Goal: Information Seeking & Learning: Find contact information

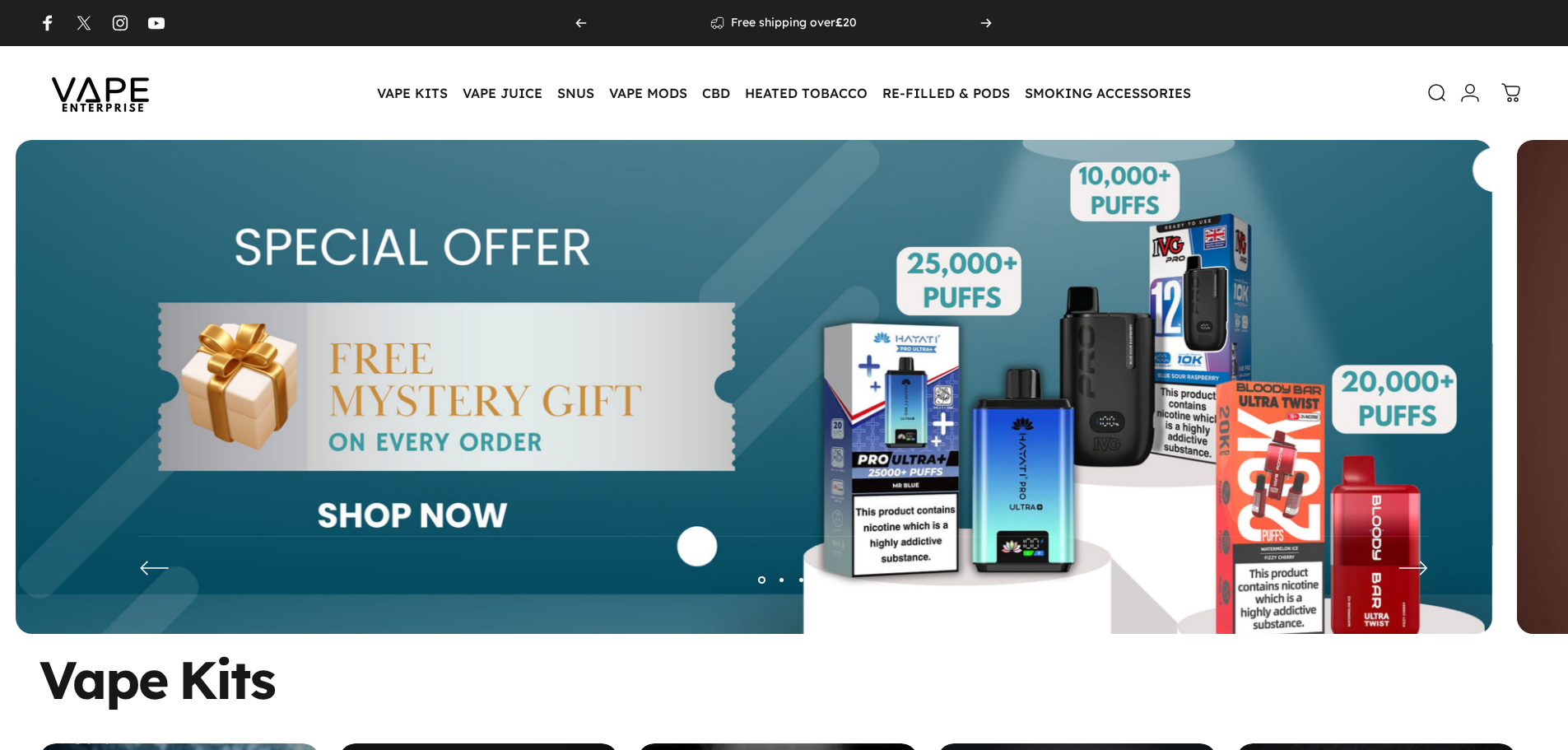
click at [946, 407] on img at bounding box center [753, 399] width 1476 height 518
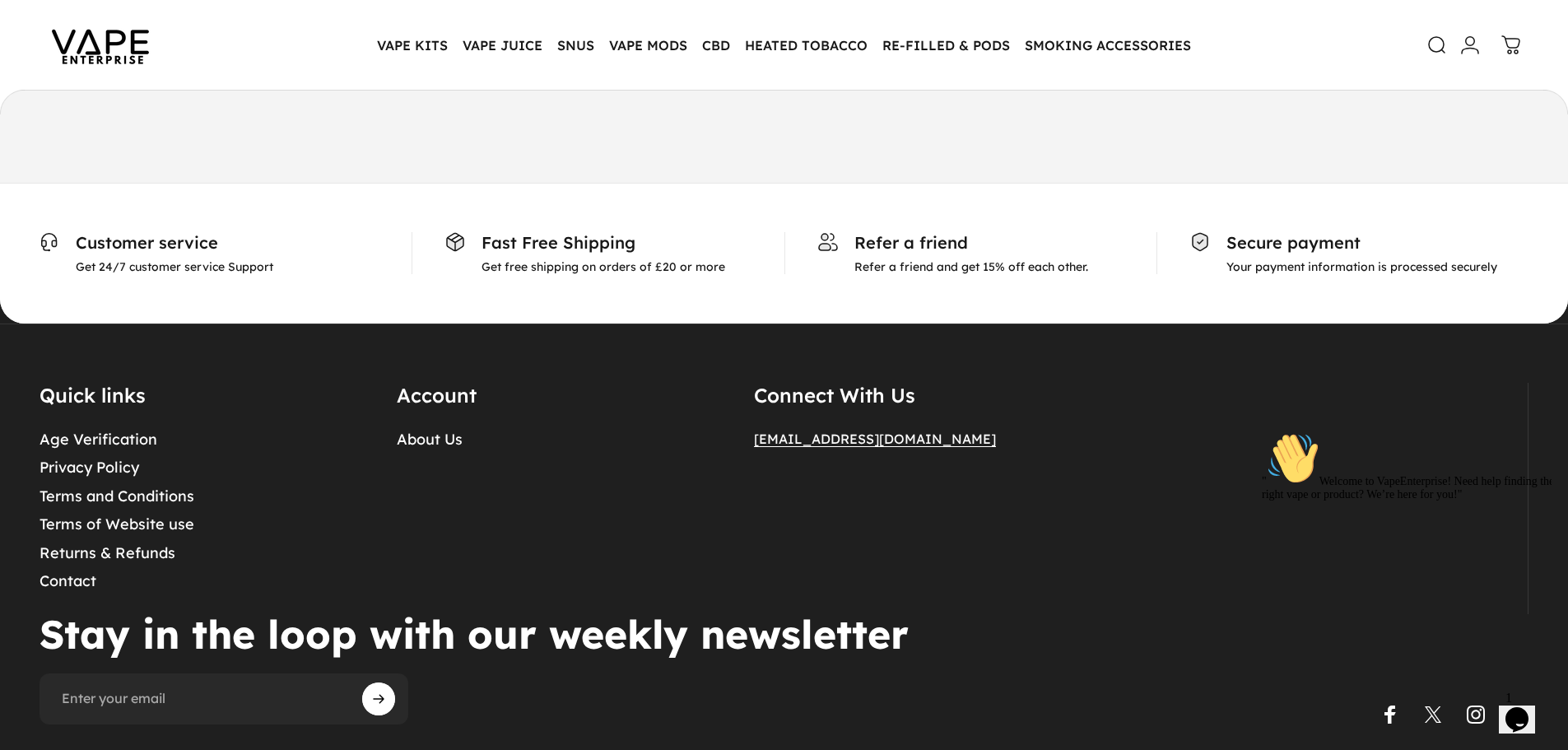
scroll to position [8671, 0]
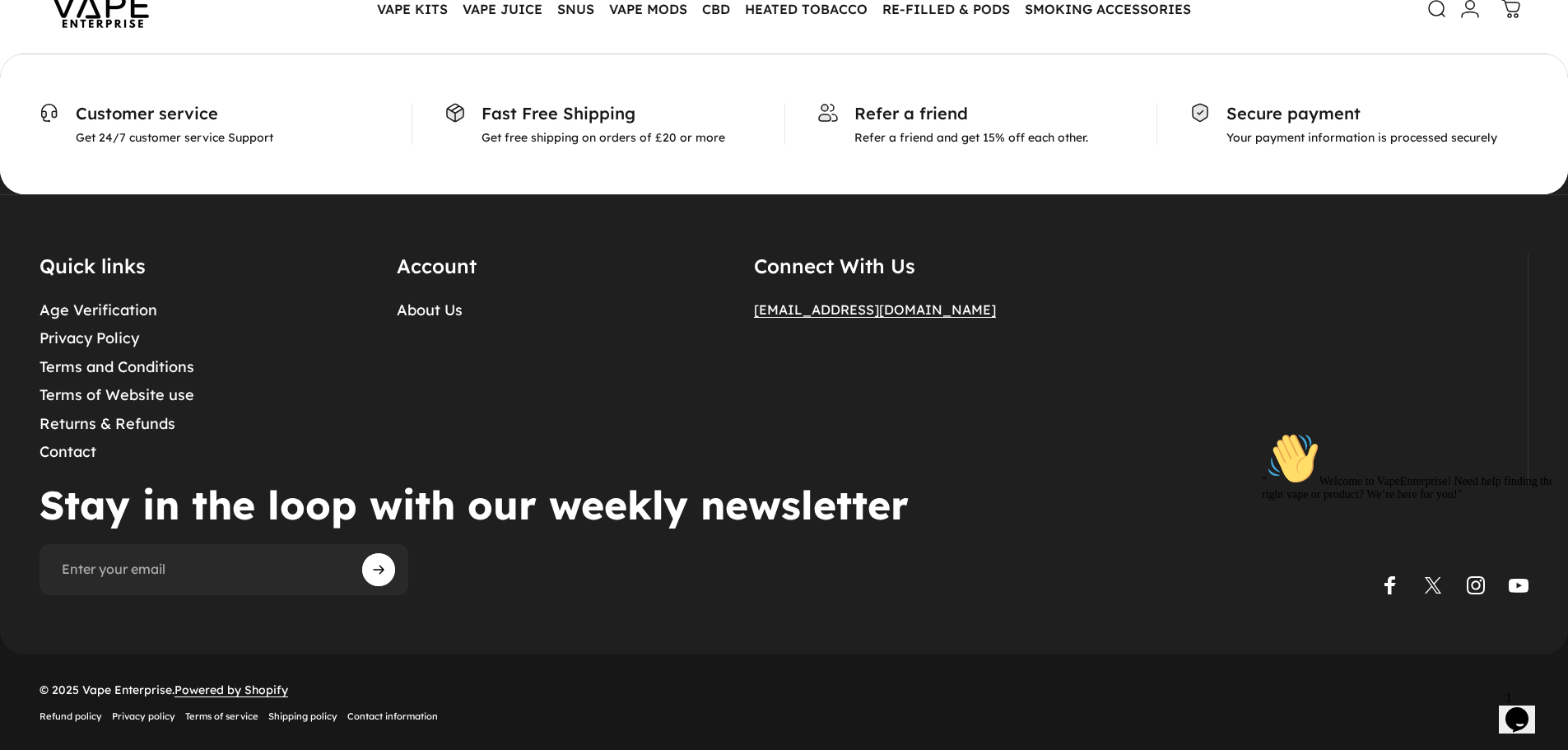
drag, startPoint x: 387, startPoint y: 264, endPoint x: 485, endPoint y: 264, distance: 98.0
click at [485, 264] on div "Quick links Age Verification Privacy Policy Terms and Conditions Terms of Websi…" at bounding box center [783, 369] width 1487 height 232
click at [444, 264] on details "Account About Us" at bounding box center [555, 369] width 318 height 232
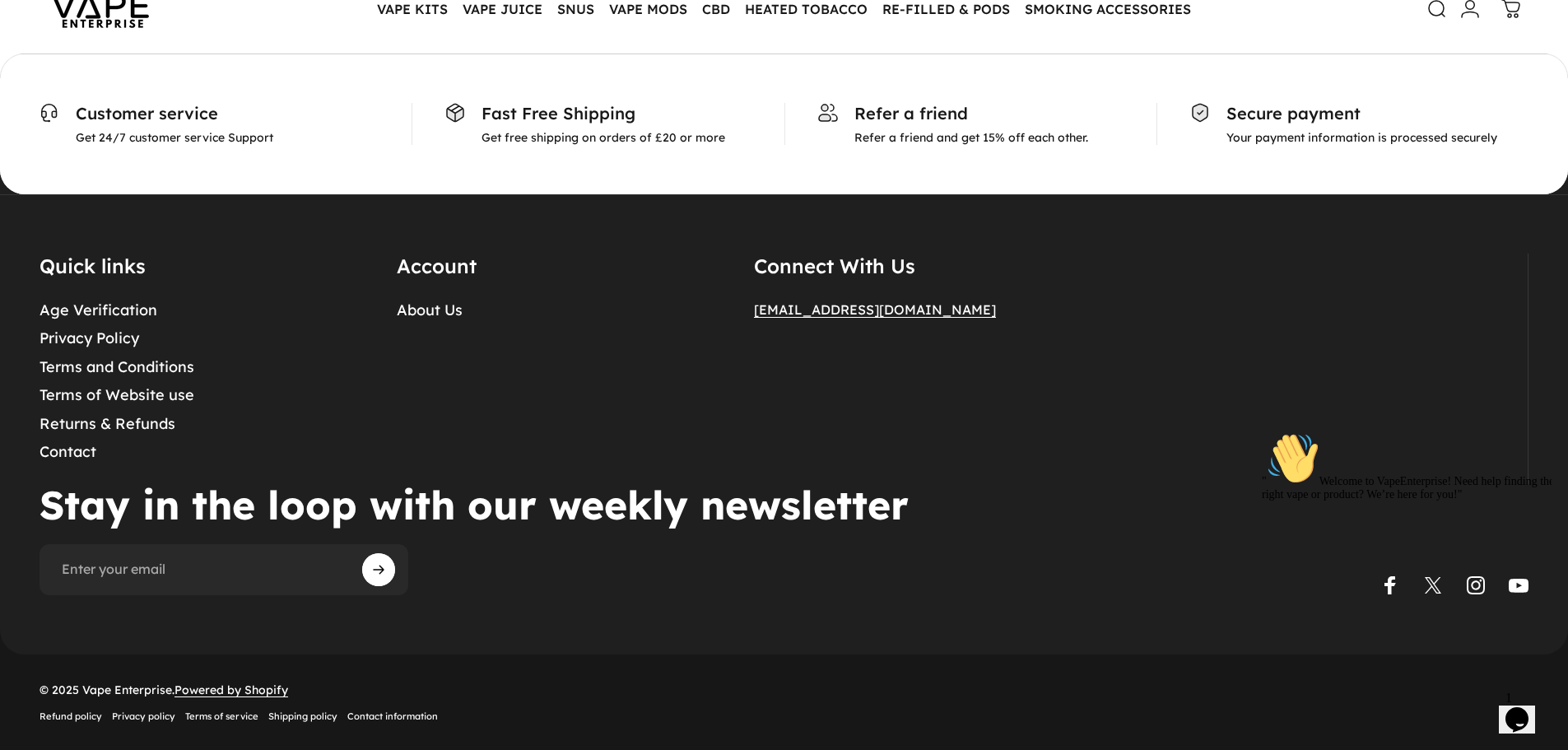
click at [465, 257] on details "Account About Us" at bounding box center [555, 369] width 318 height 232
click at [474, 253] on div "Quick links Age Verification Privacy Policy Terms and Conditions Terms of Websi…" at bounding box center [784, 424] width 1568 height 460
click at [411, 275] on details "Account About Us" at bounding box center [555, 369] width 318 height 232
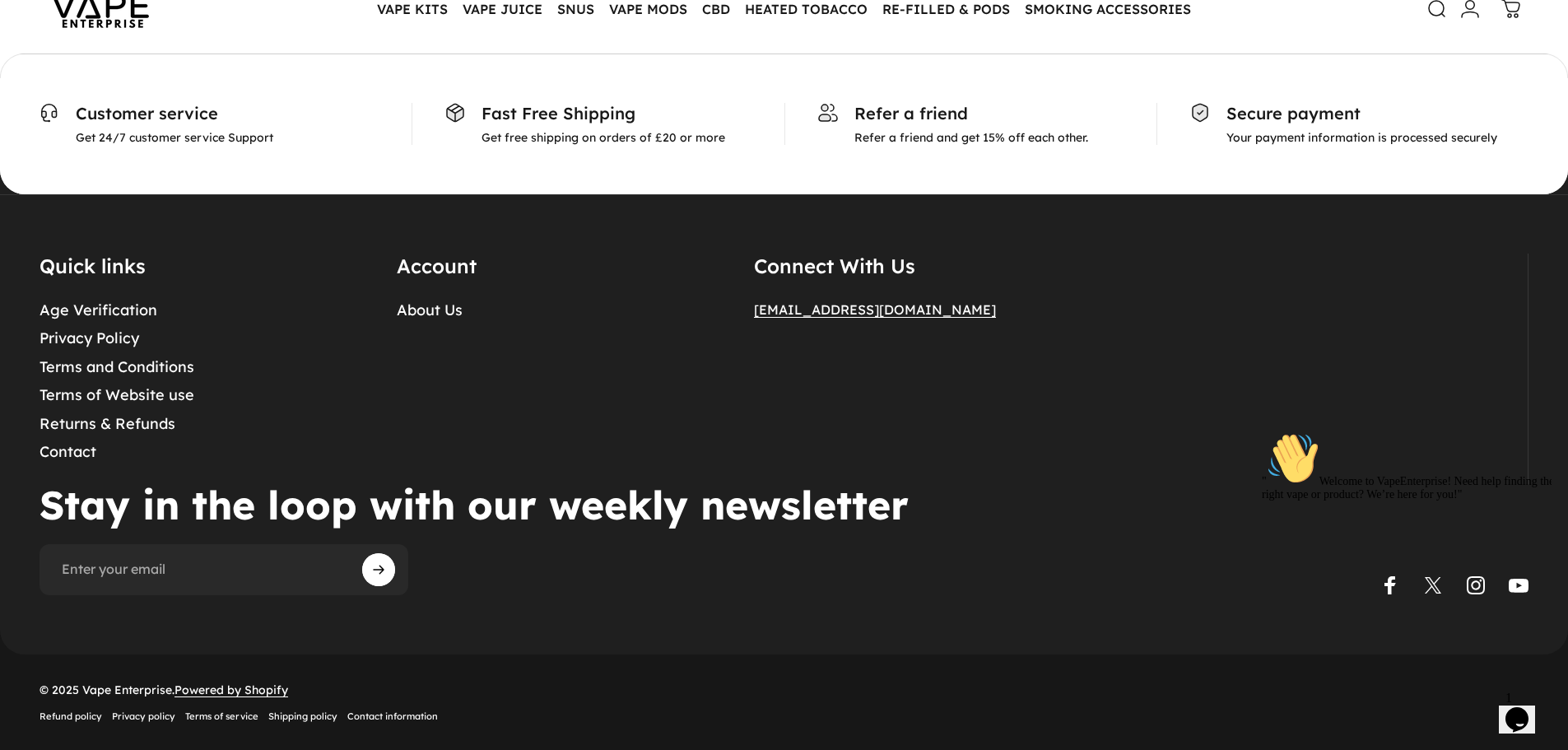
click at [410, 275] on details "Account About Us" at bounding box center [555, 369] width 318 height 232
click at [64, 459] on link "Contact" at bounding box center [68, 452] width 57 height 19
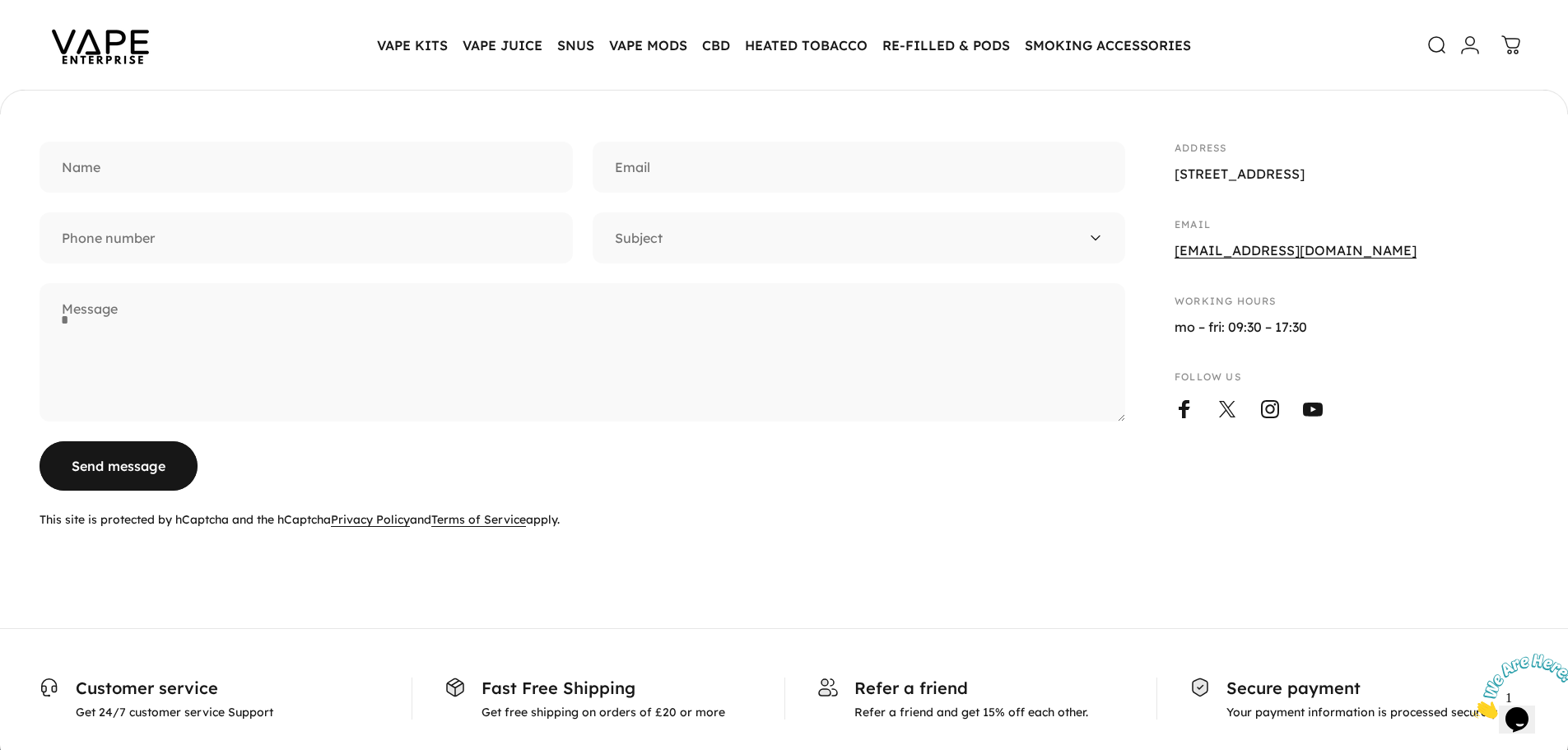
scroll to position [243, 0]
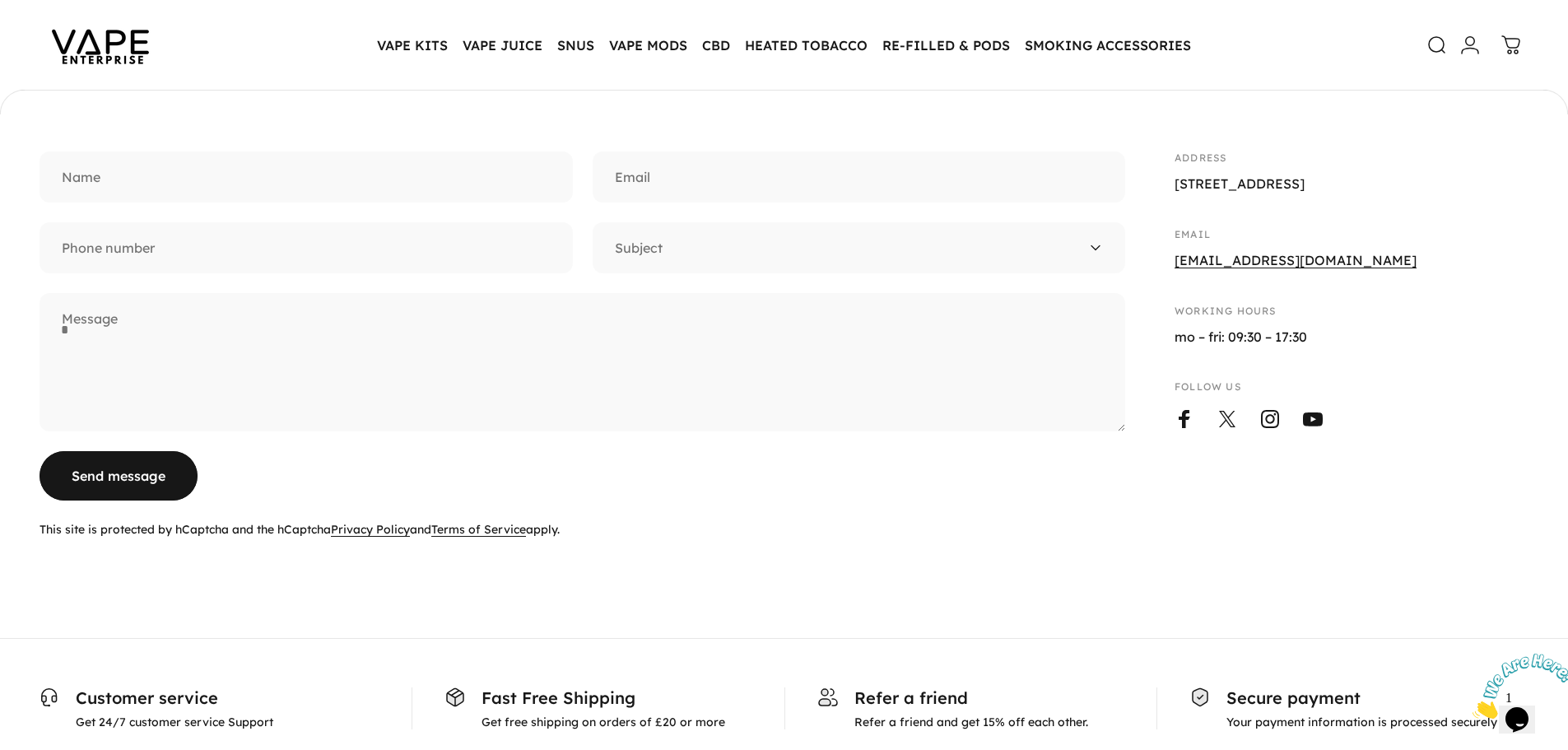
drag, startPoint x: 1317, startPoint y: 207, endPoint x: 1160, endPoint y: 179, distance: 159.5
click at [1160, 179] on div "Name Email Phone number ******* ***** ***** ***** Subject Message Send message …" at bounding box center [784, 345] width 1488 height 386
copy p "Vape Enterprise Unit G2, Little Heath Industrial Estate, Coventry CV6 7ND"
click at [1329, 195] on p "Vape Enterprise Unit G2, Little Heath Industrial Estate, Coventry CV6 7ND" at bounding box center [1351, 184] width 354 height 22
click at [1190, 195] on p "Vape Enterprise Unit G2, Little Heath Industrial Estate, Coventry CV6 7ND" at bounding box center [1351, 184] width 354 height 22
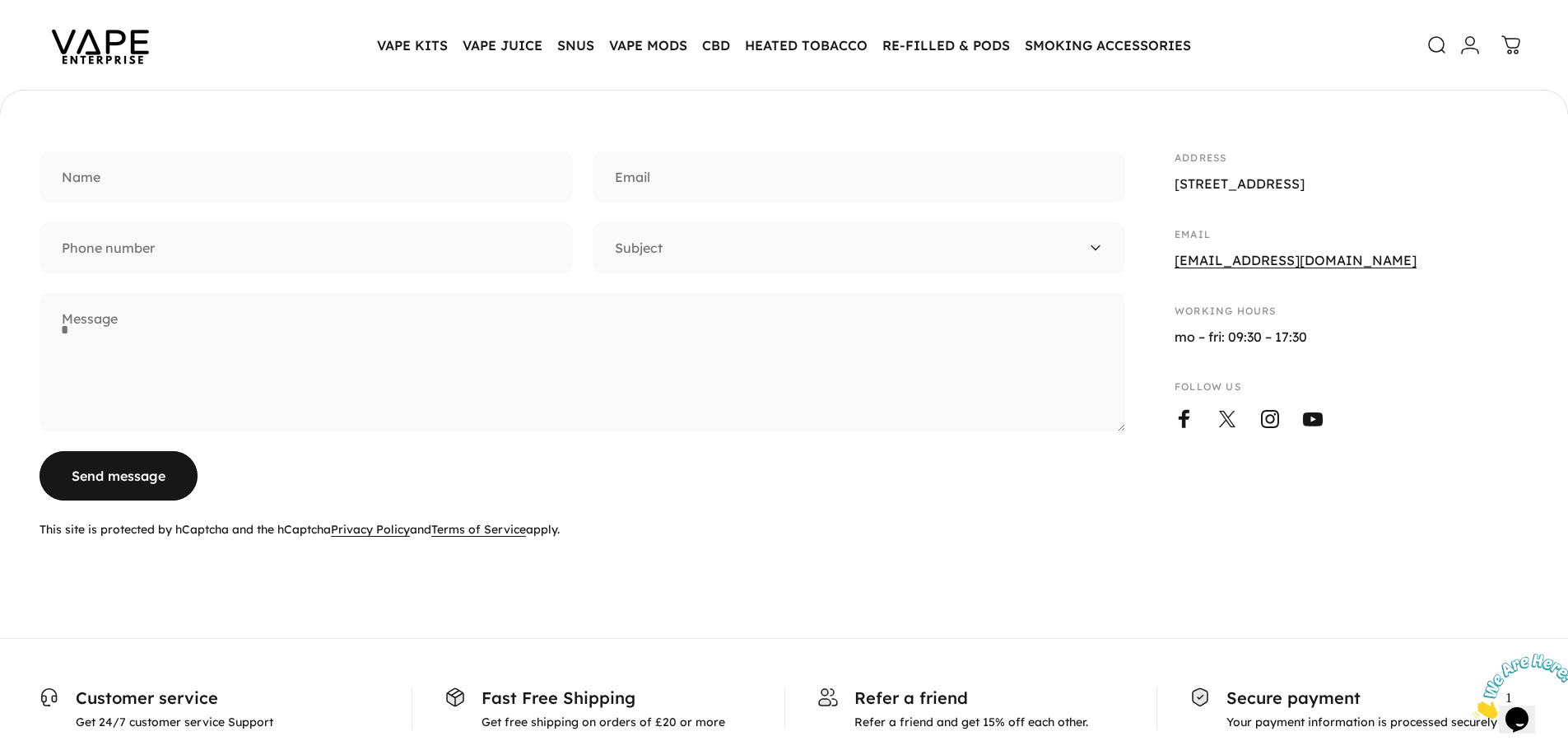
click at [1190, 195] on p "Vape Enterprise Unit G2, Little Heath Industrial Estate, Coventry CV6 7ND" at bounding box center [1351, 184] width 354 height 22
copy p "Coventry"
